Goal: Information Seeking & Learning: Learn about a topic

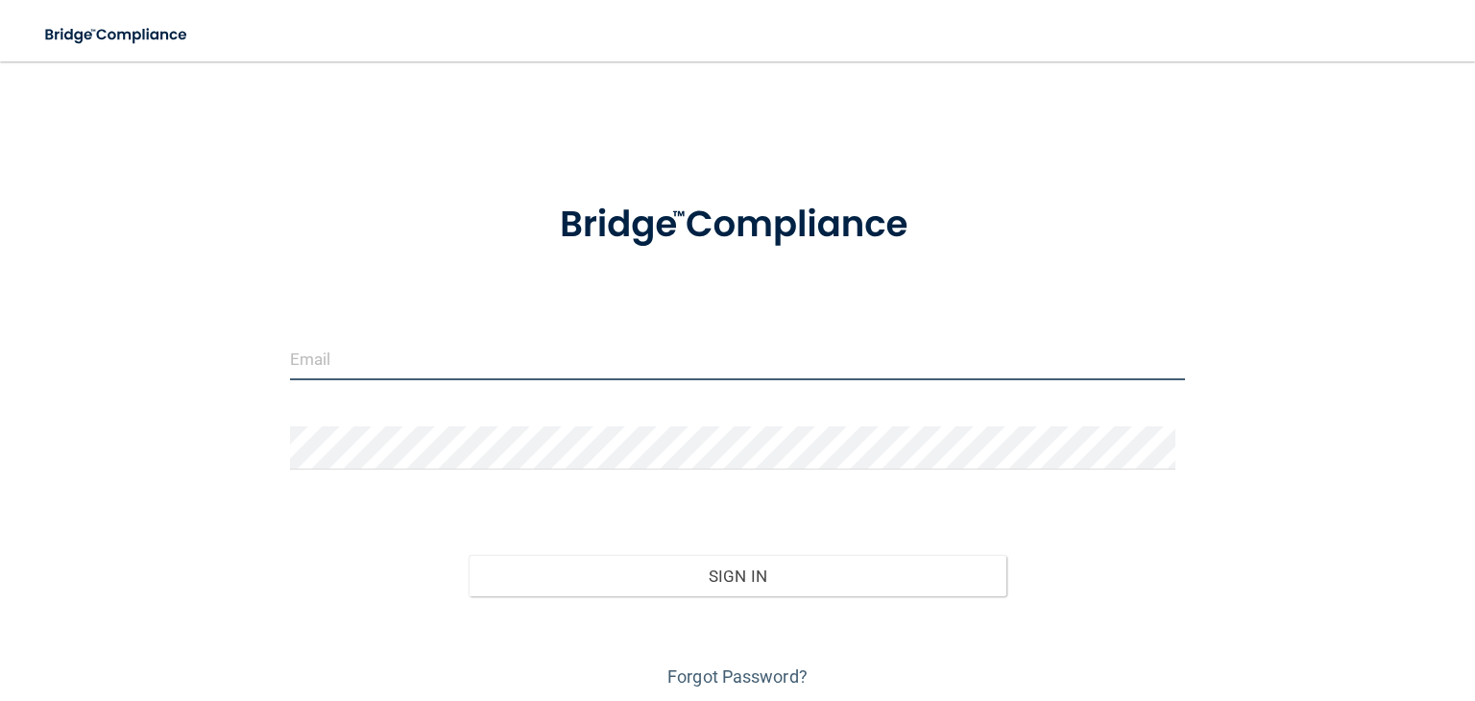
click at [716, 366] on input "email" at bounding box center [737, 358] width 895 height 43
type input "[EMAIL_ADDRESS][DOMAIN_NAME]"
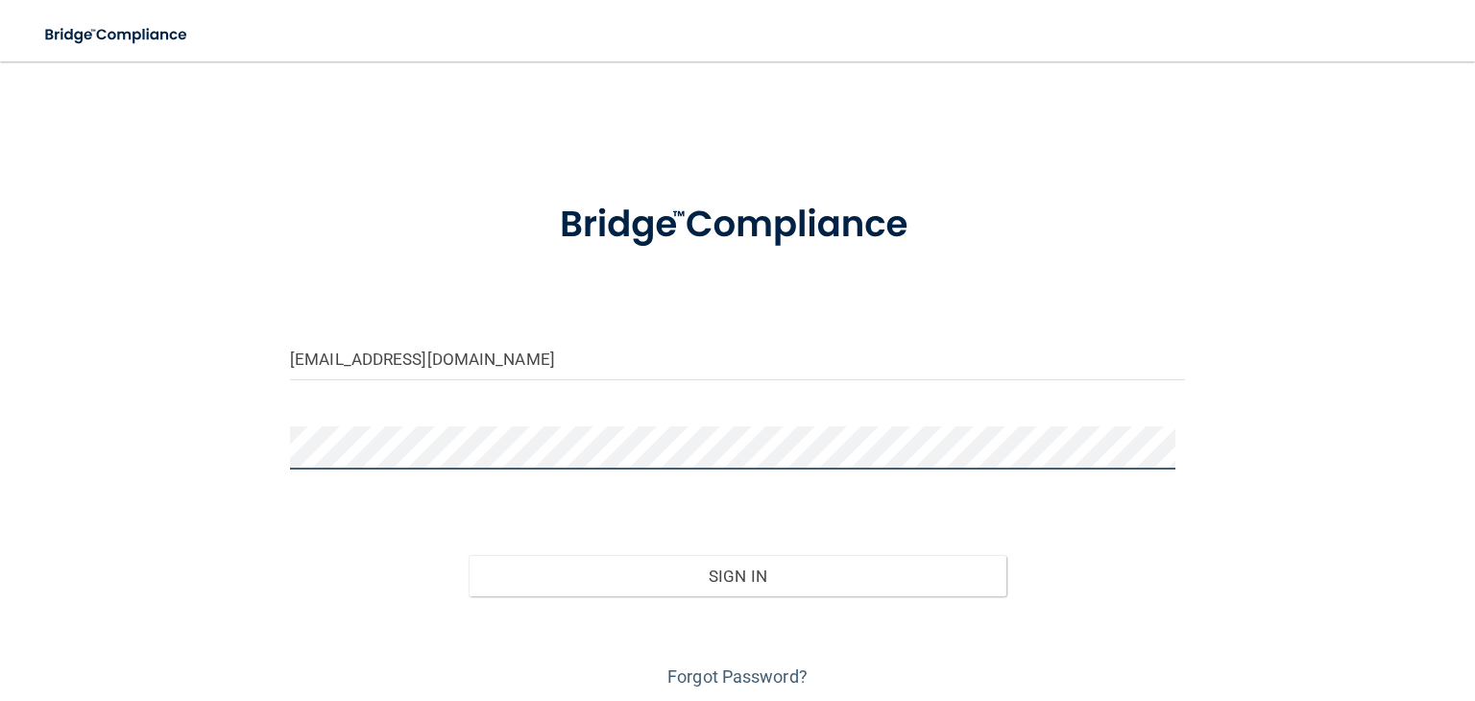
click at [469, 555] on button "Sign In" at bounding box center [737, 576] width 537 height 42
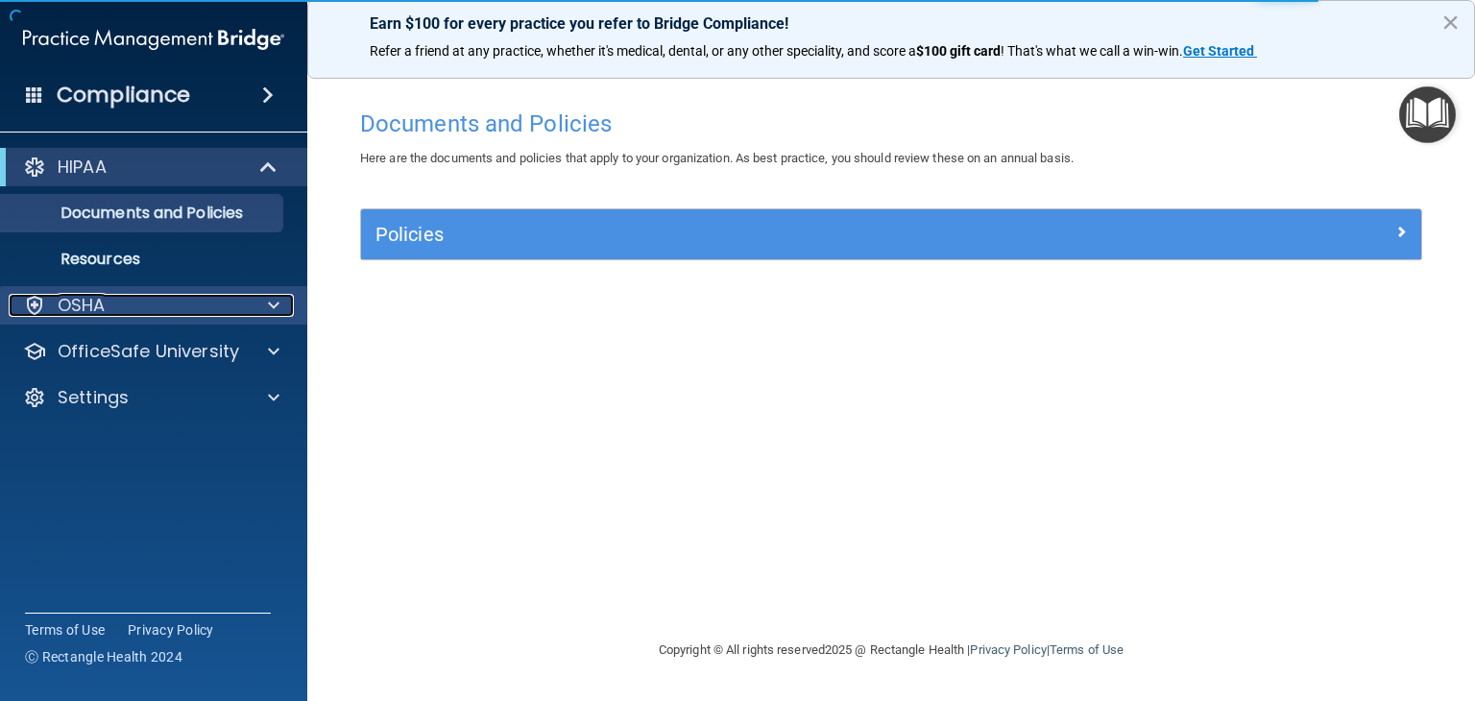
click at [142, 311] on div "OSHA" at bounding box center [128, 305] width 238 height 23
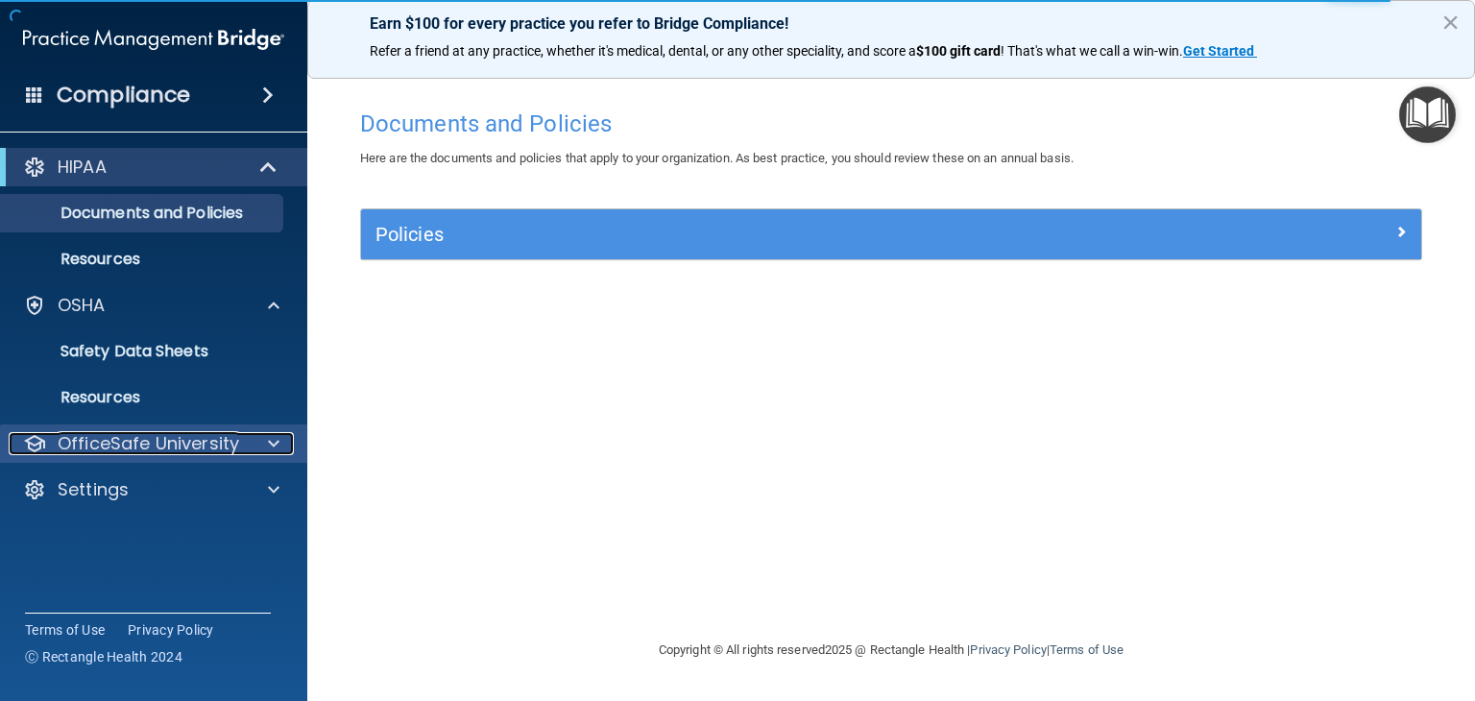
click at [138, 442] on p "OfficeSafe University" at bounding box center [149, 443] width 182 height 23
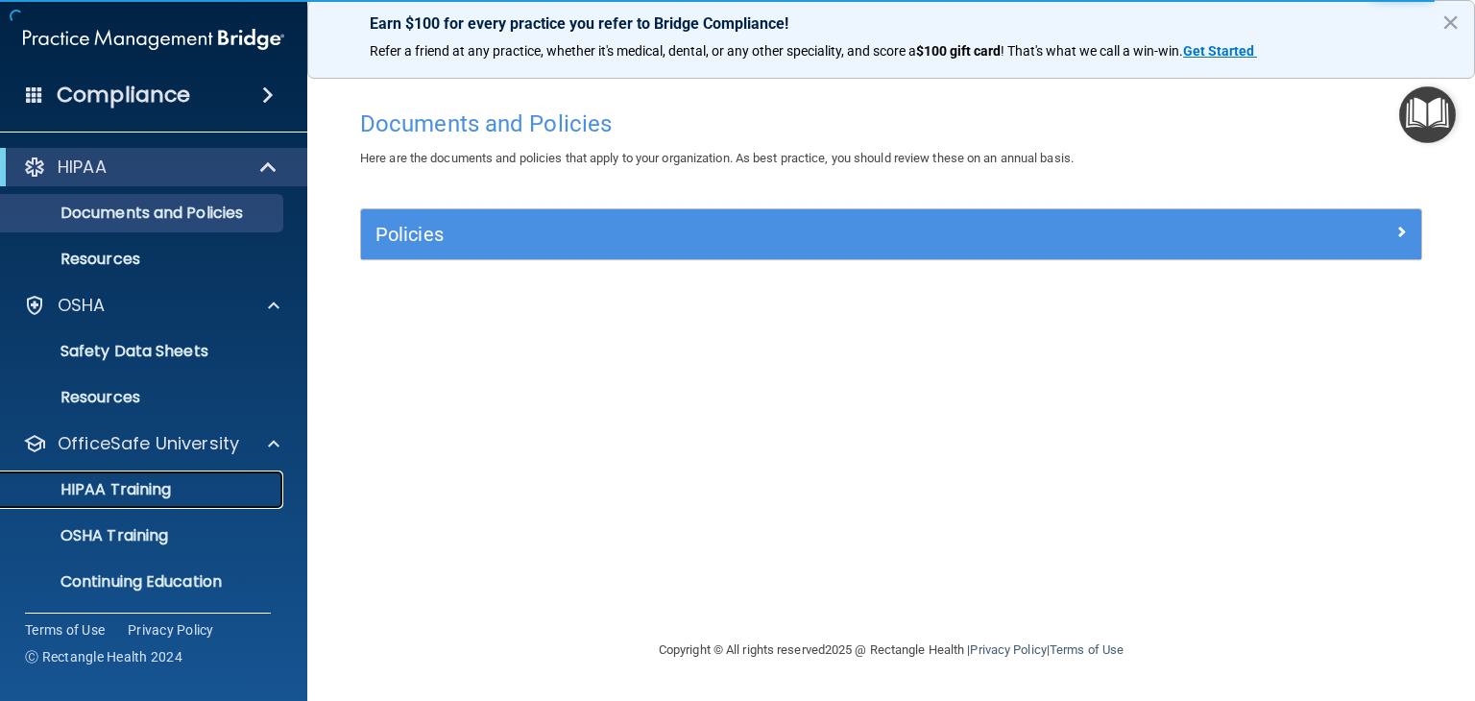
click at [121, 485] on p "HIPAA Training" at bounding box center [91, 489] width 158 height 19
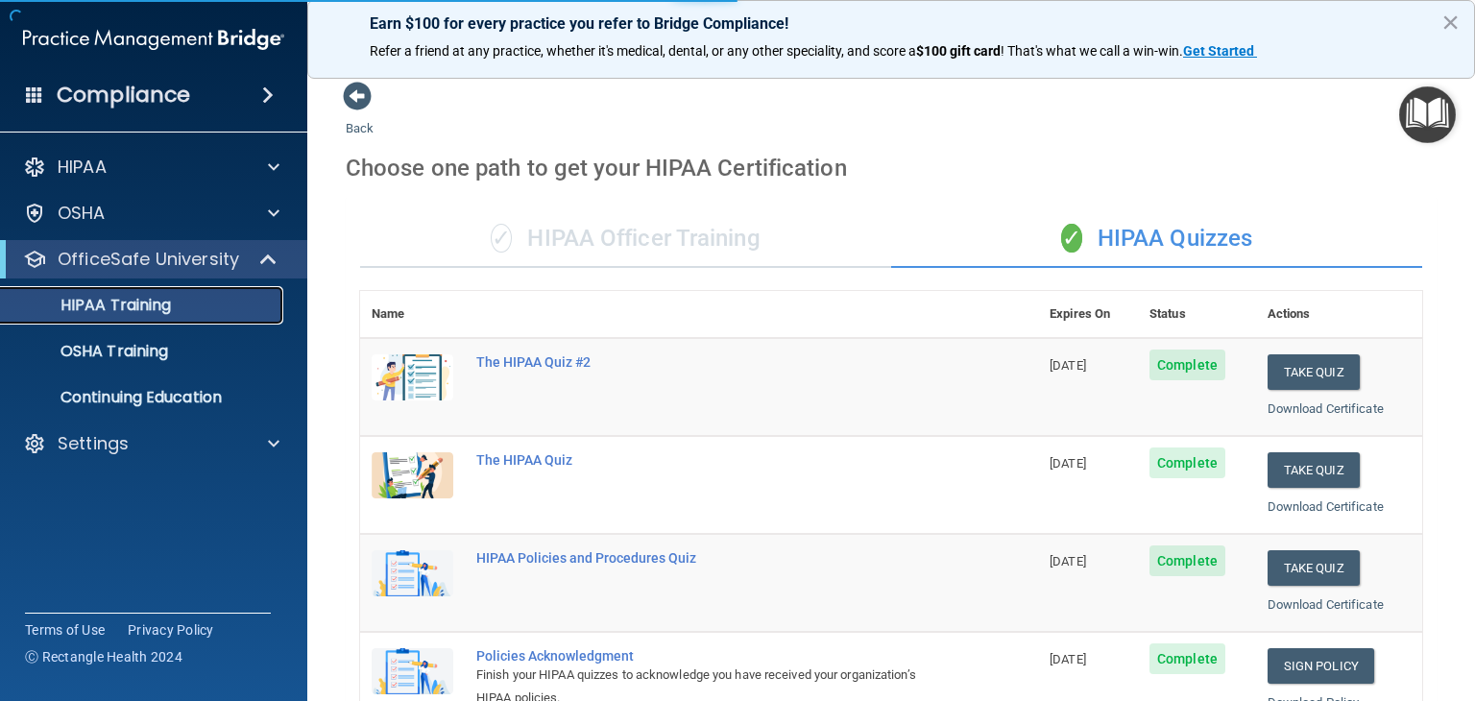
click at [144, 306] on p "HIPAA Training" at bounding box center [91, 305] width 158 height 19
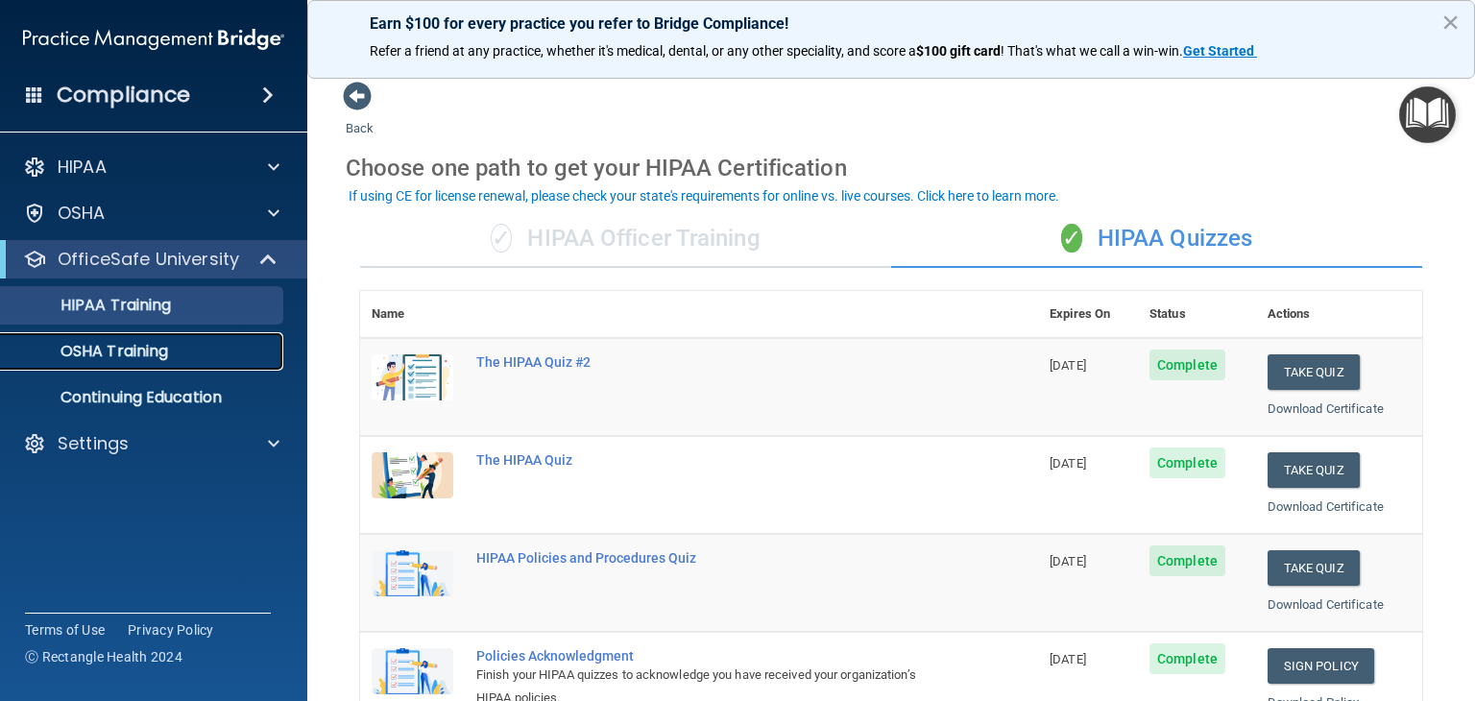
click at [158, 358] on p "OSHA Training" at bounding box center [90, 351] width 156 height 19
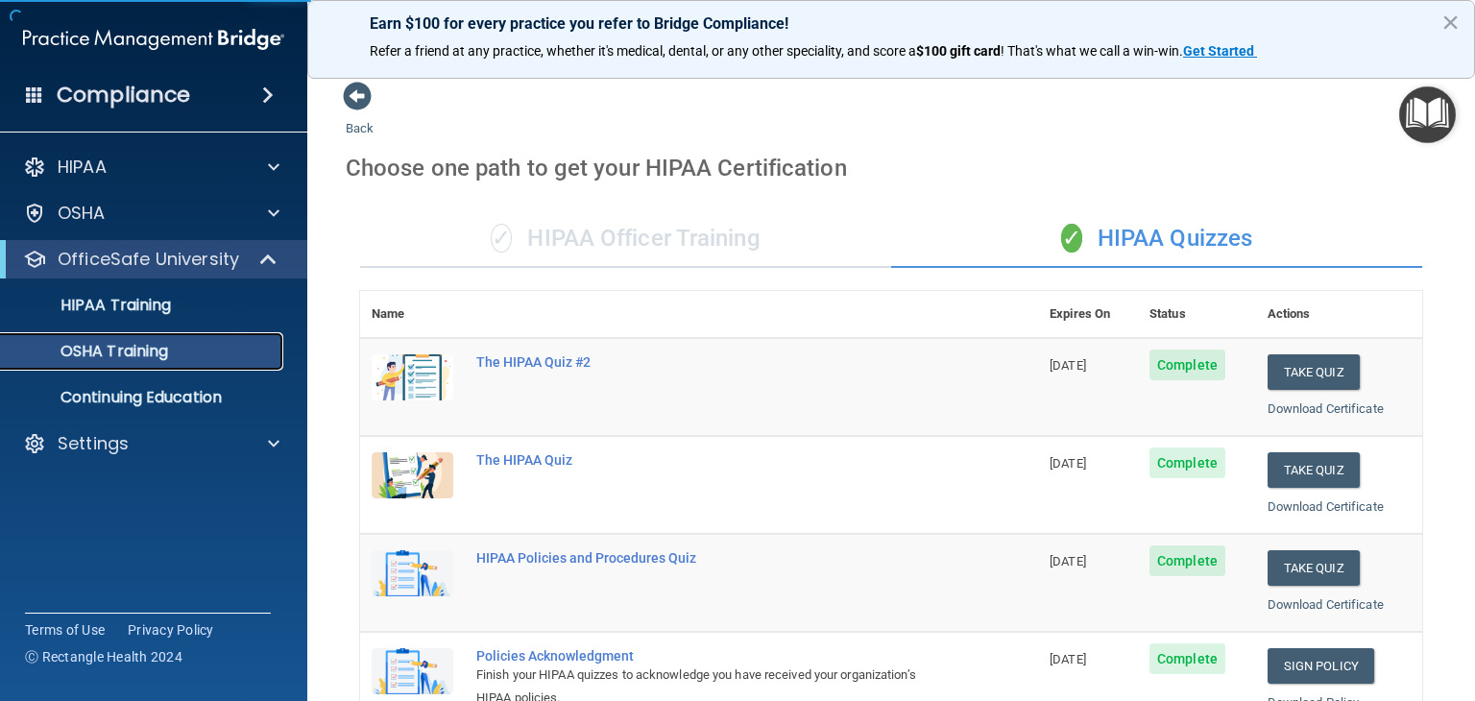
click at [158, 358] on p "OSHA Training" at bounding box center [90, 351] width 156 height 19
